Goal: Task Accomplishment & Management: Manage account settings

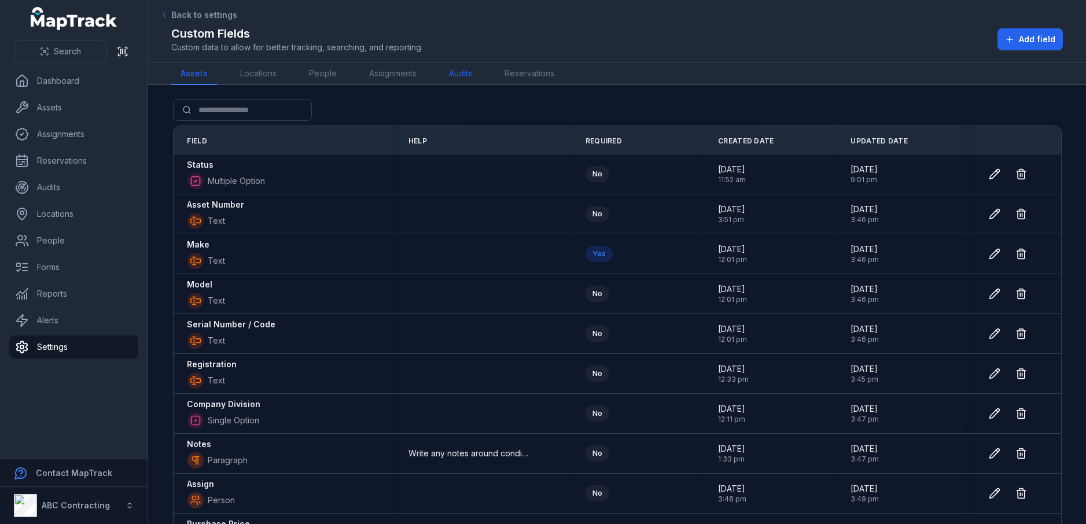
click at [459, 73] on link "Audits" at bounding box center [461, 74] width 42 height 22
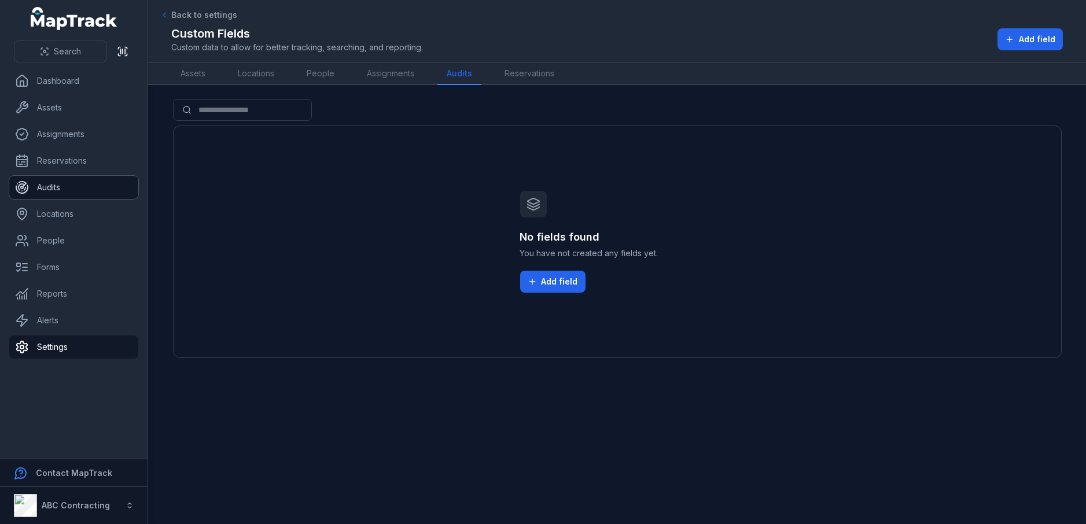
click at [57, 186] on link "Audits" at bounding box center [73, 187] width 129 height 23
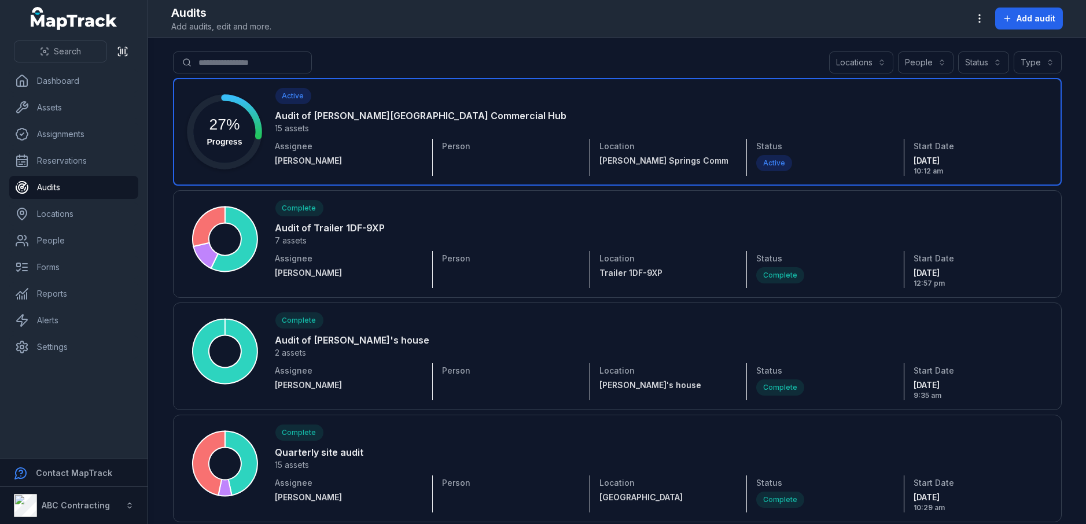
drag, startPoint x: 499, startPoint y: 121, endPoint x: 511, endPoint y: 120, distance: 12.3
click at [500, 121] on link at bounding box center [617, 132] width 888 height 108
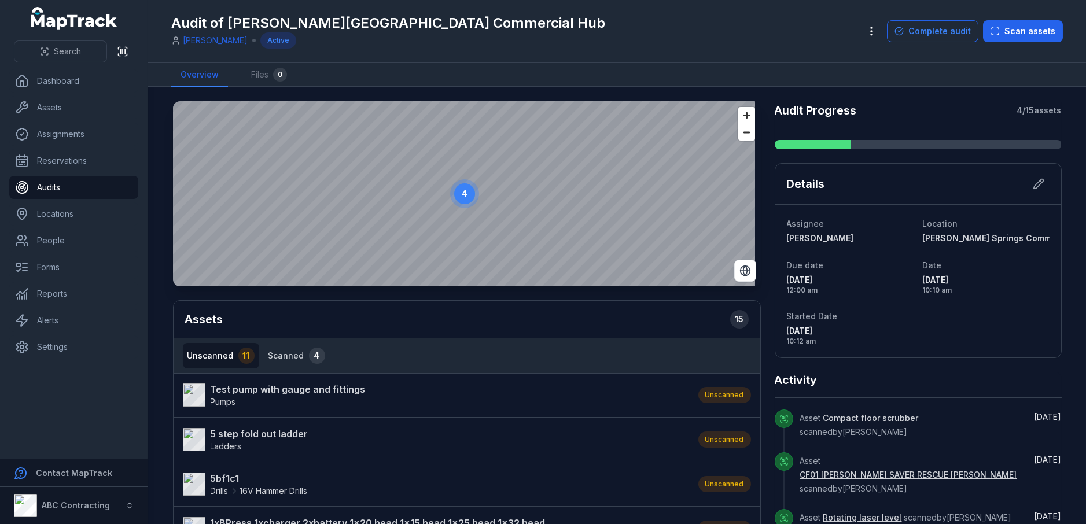
click at [273, 352] on button "Scanned 4" at bounding box center [297, 355] width 66 height 25
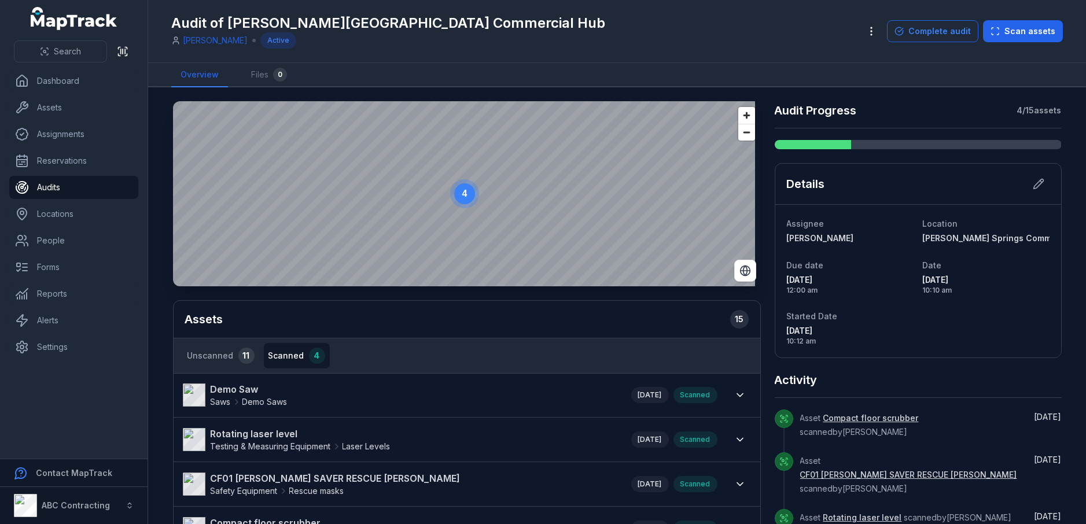
click at [392, 390] on link "Demo Saw Saws Demo Saws" at bounding box center [401, 394] width 437 height 25
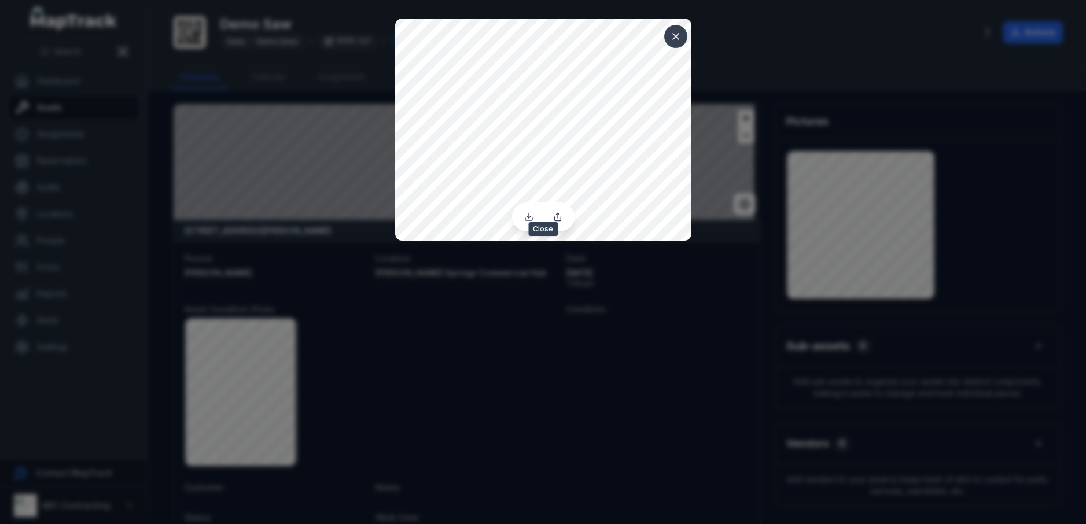
click at [675, 36] on icon at bounding box center [676, 37] width 6 height 6
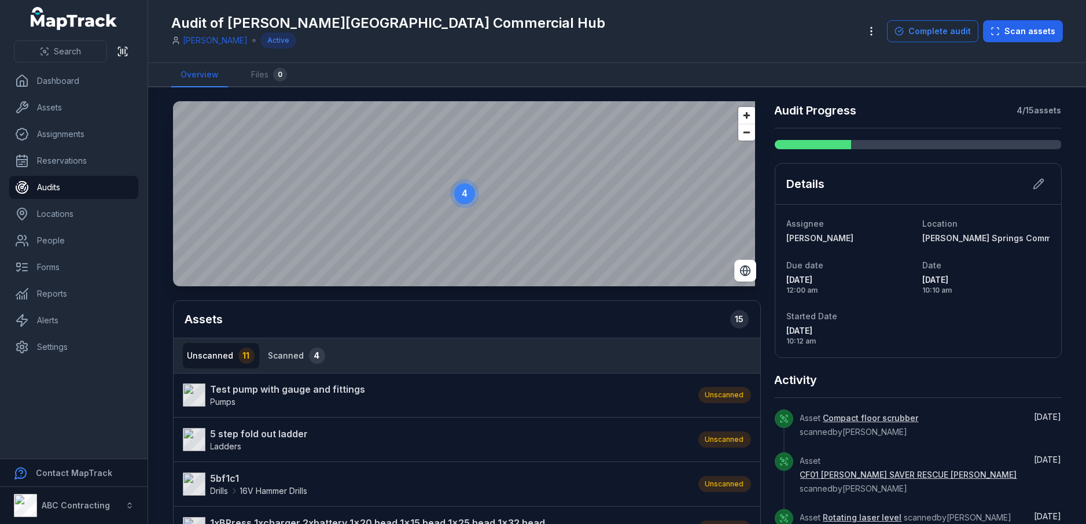
click at [293, 353] on button "Scanned 4" at bounding box center [297, 355] width 66 height 25
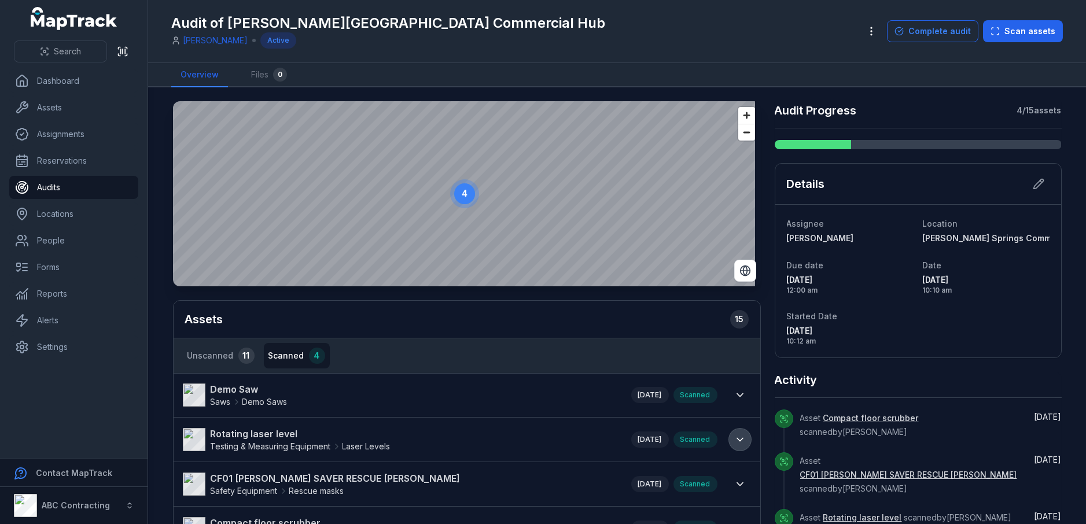
click at [736, 436] on icon at bounding box center [740, 440] width 12 height 12
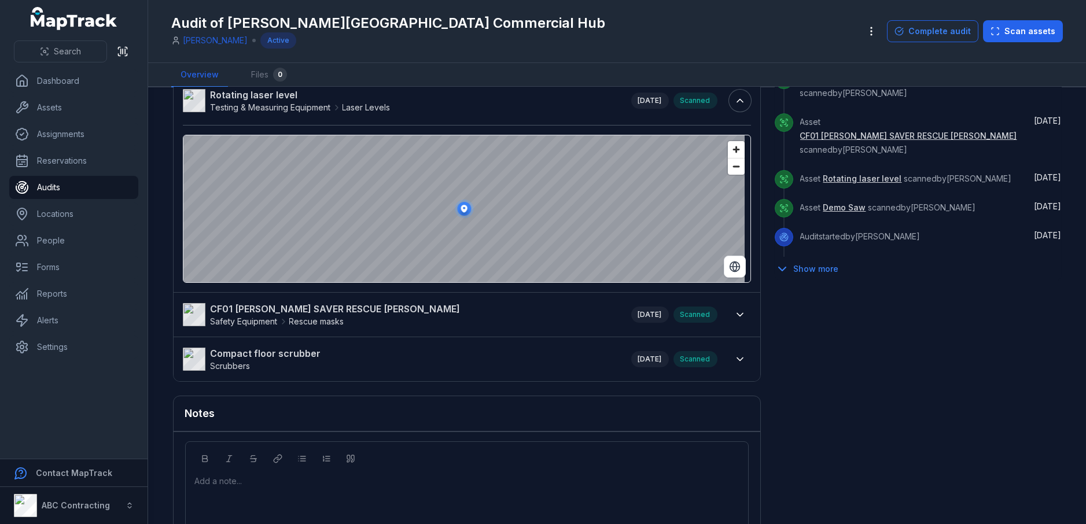
scroll to position [393, 0]
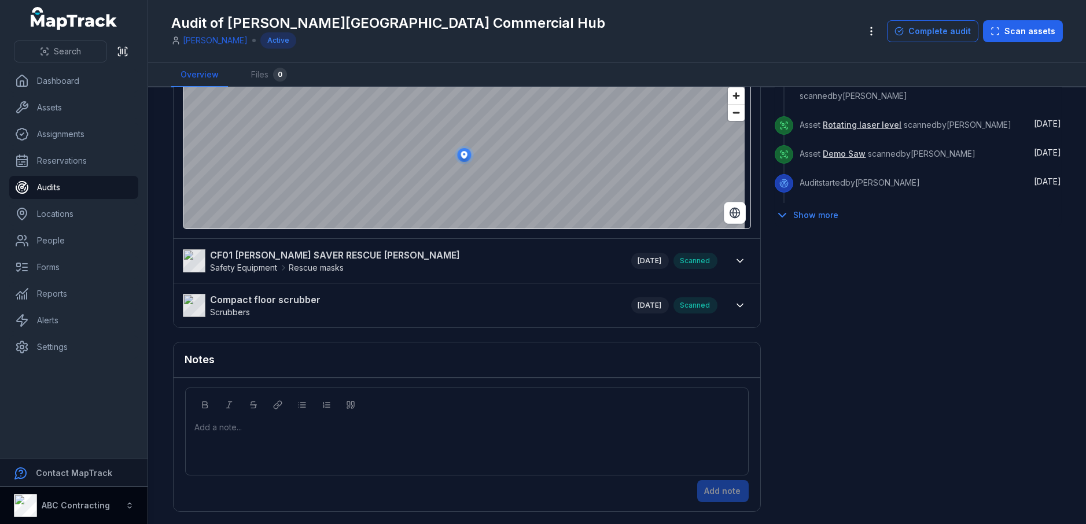
click at [130, 507] on icon "button" at bounding box center [129, 508] width 3 height 2
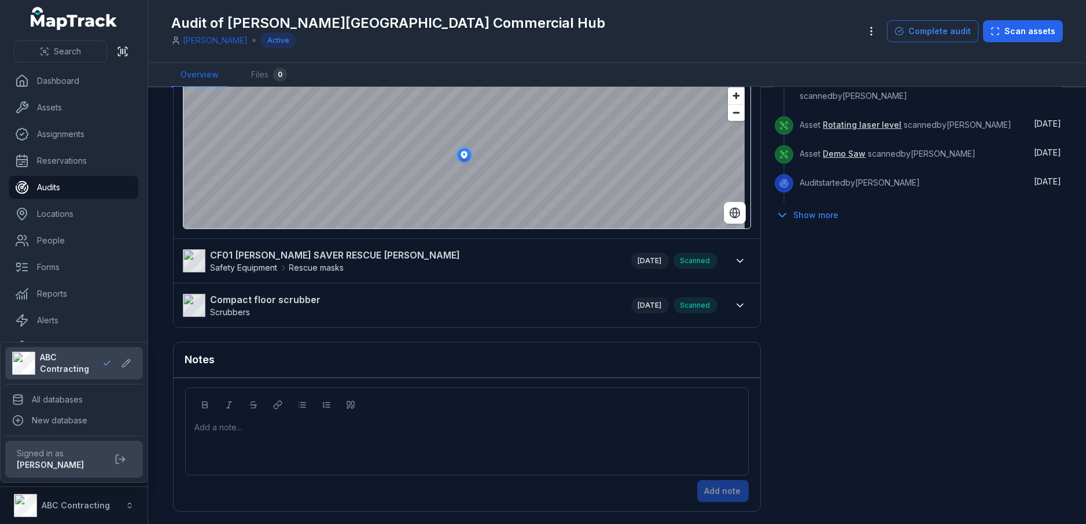
click at [814, 375] on div "Search Dashboard Assets Assignments Reservations Audits Locations People Forms …" at bounding box center [543, 262] width 1086 height 524
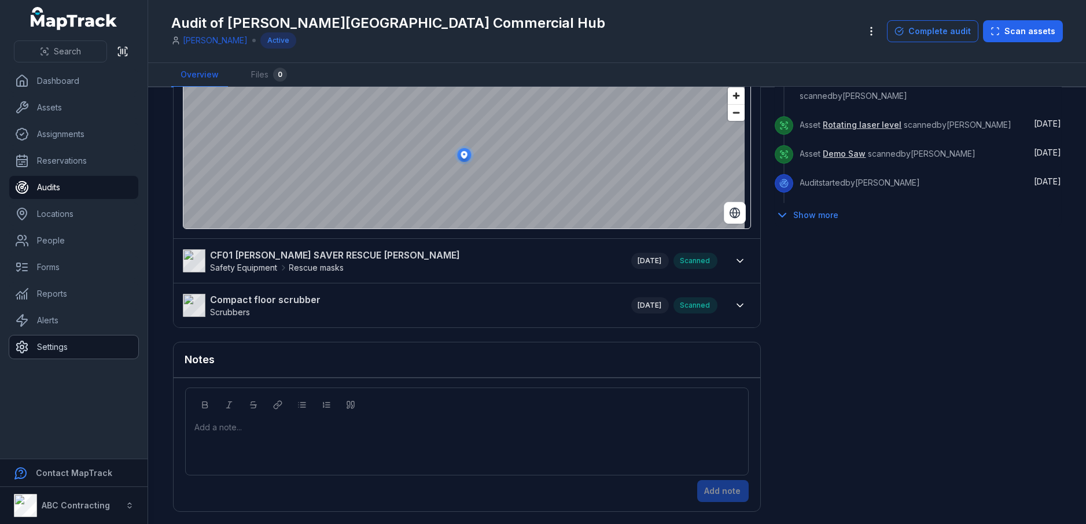
click at [58, 345] on link "Settings" at bounding box center [73, 346] width 129 height 23
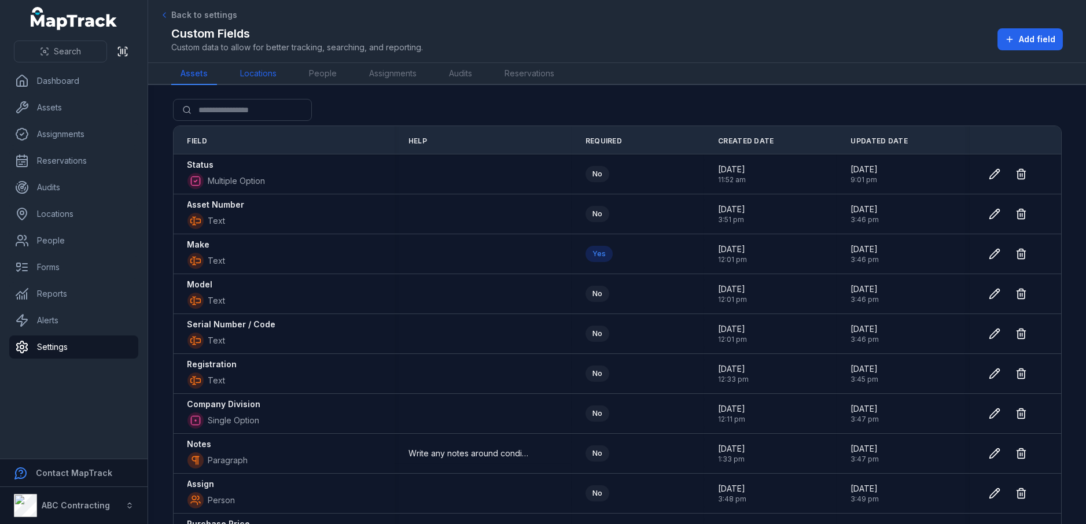
click at [256, 75] on link "Locations" at bounding box center [258, 74] width 55 height 22
